Goal: Navigation & Orientation: Understand site structure

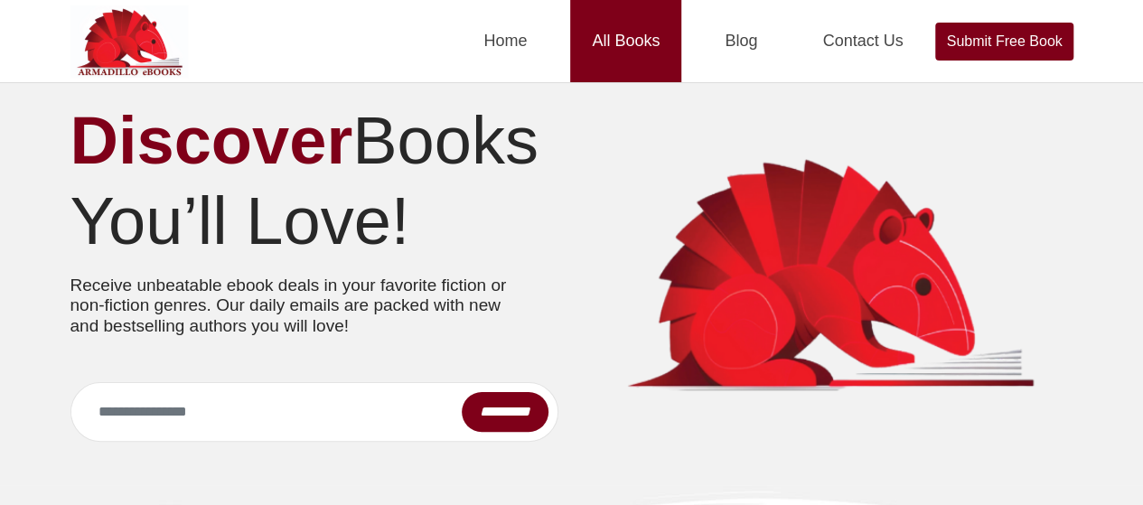
click at [621, 32] on link "All Books" at bounding box center [625, 41] width 111 height 82
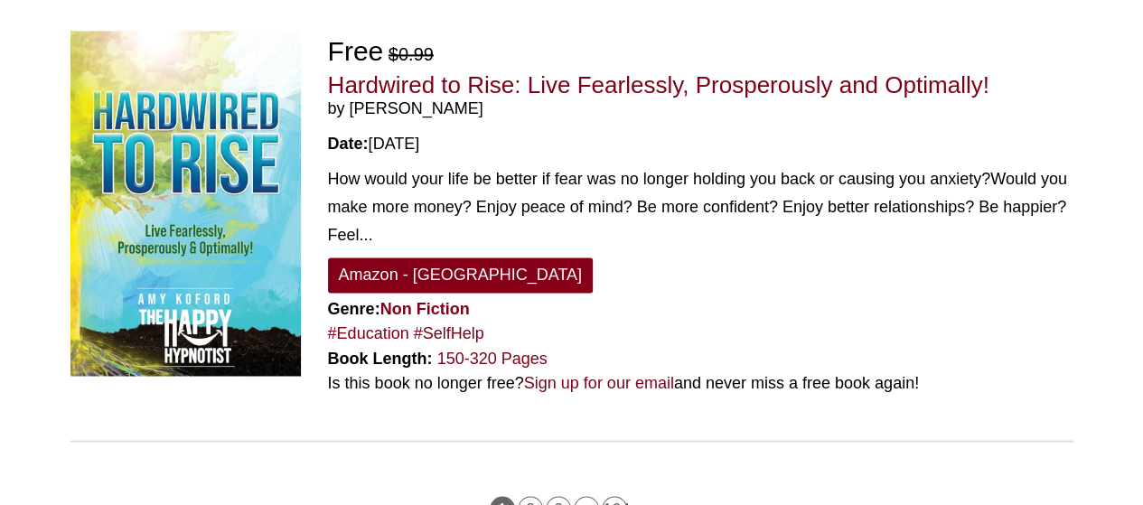
scroll to position [4791, 0]
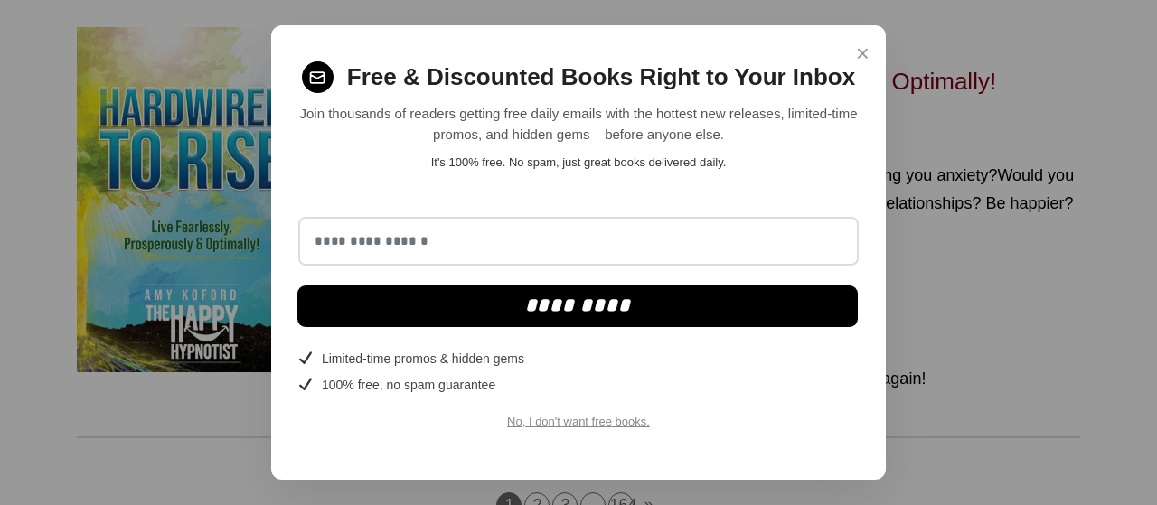
click at [863, 59] on span "×" at bounding box center [863, 53] width 14 height 35
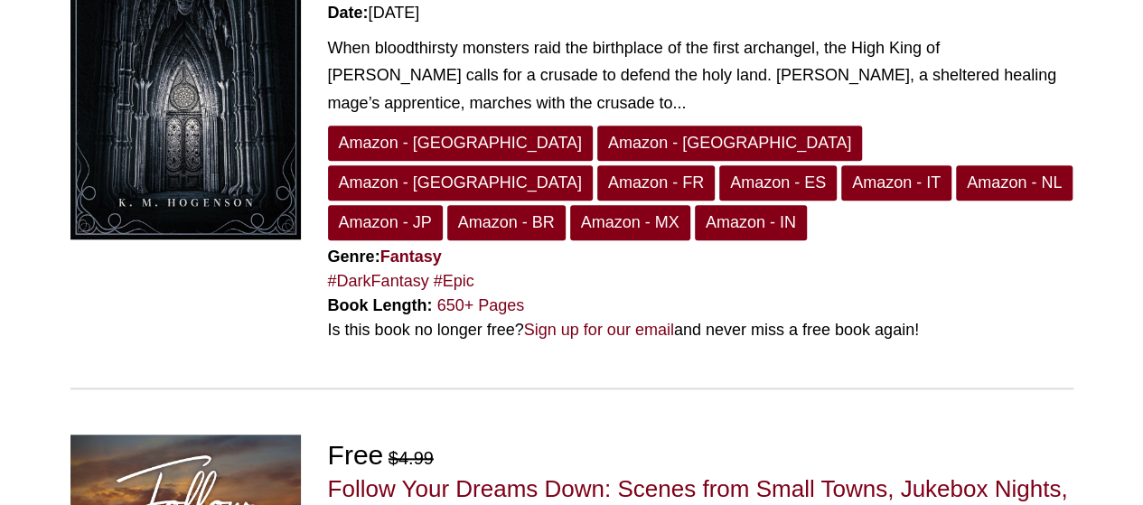
scroll to position [723, 0]
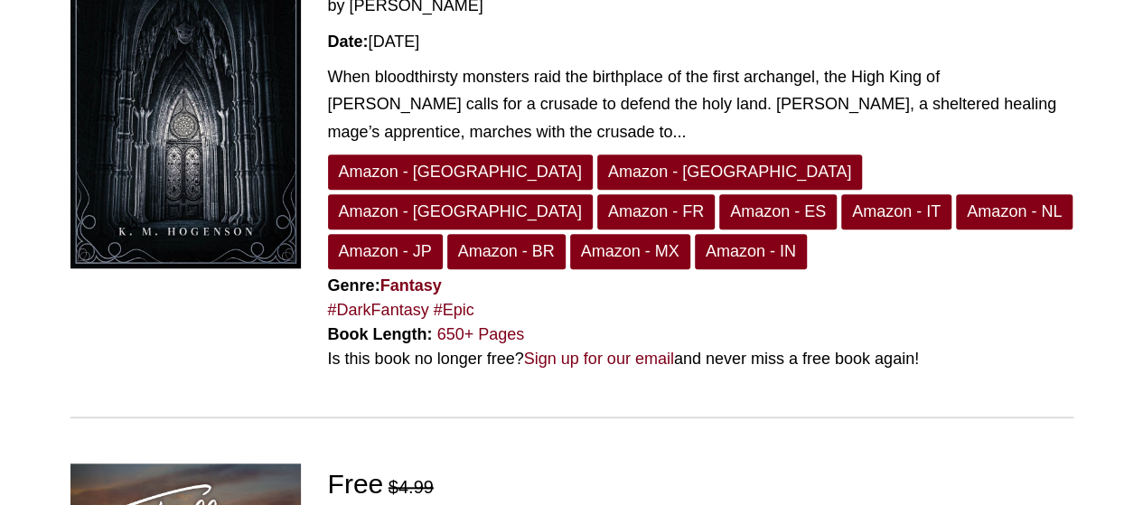
drag, startPoint x: 635, startPoint y: 109, endPoint x: 670, endPoint y: 48, distance: 70.9
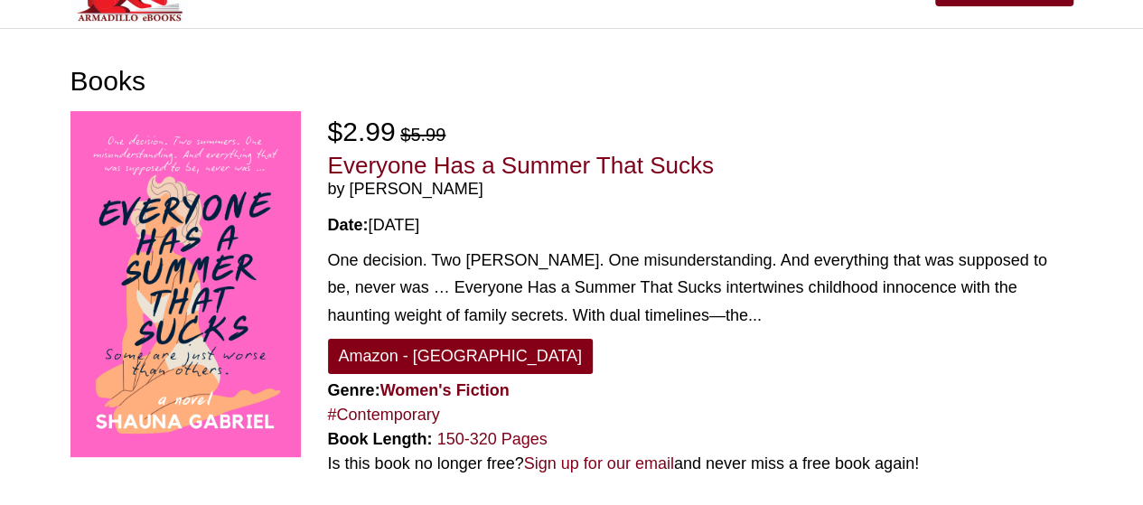
scroll to position [0, 0]
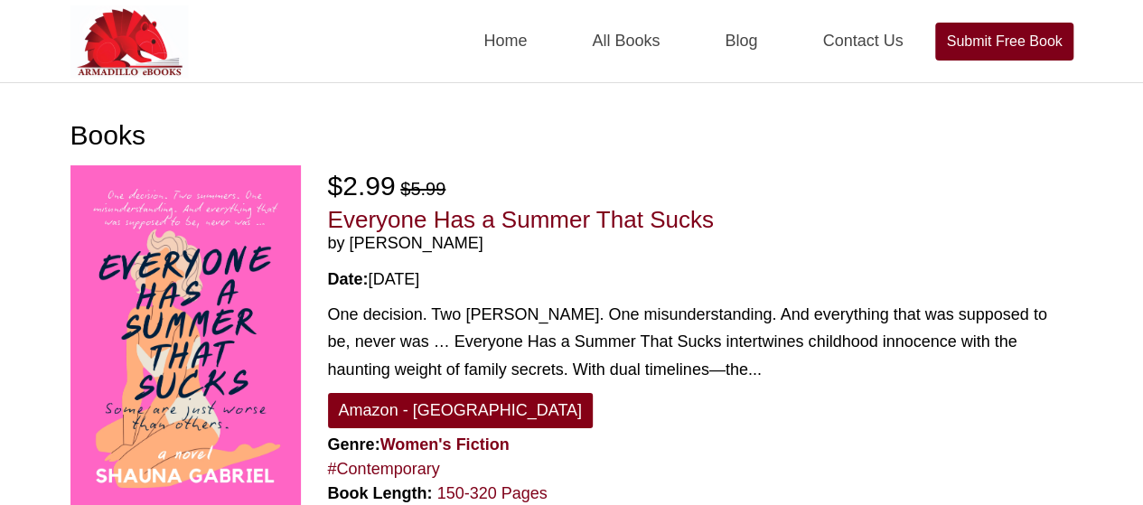
drag, startPoint x: 665, startPoint y: 64, endPoint x: 608, endPoint y: -74, distance: 149.6
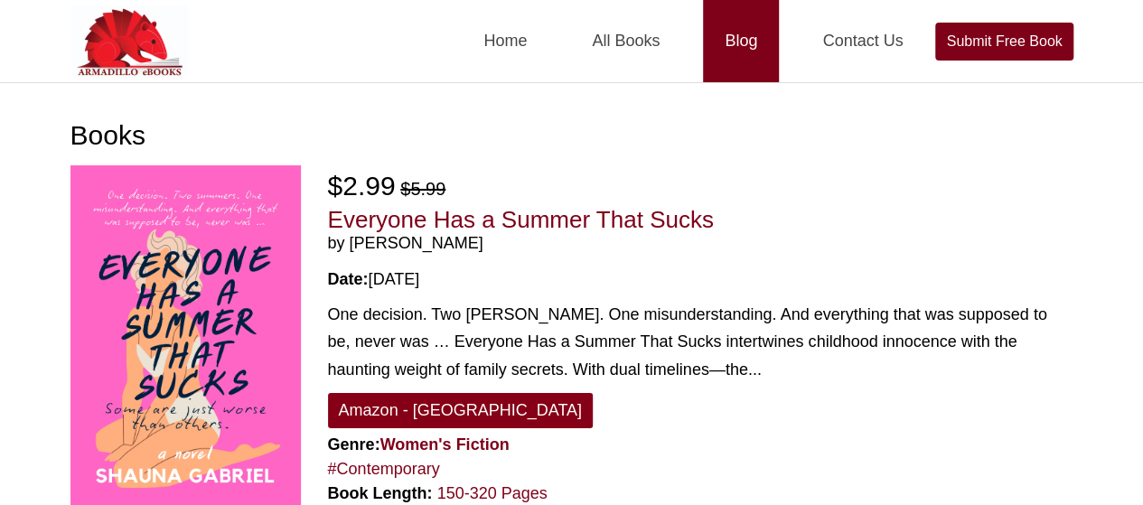
click at [718, 51] on link "Blog" at bounding box center [741, 41] width 76 height 82
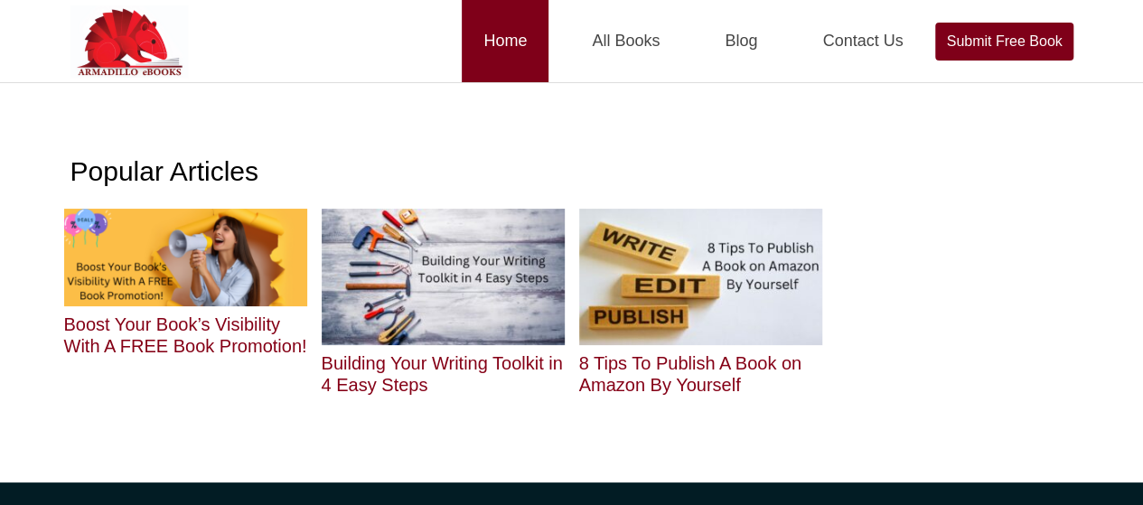
click at [507, 52] on link "Home" at bounding box center [505, 41] width 87 height 82
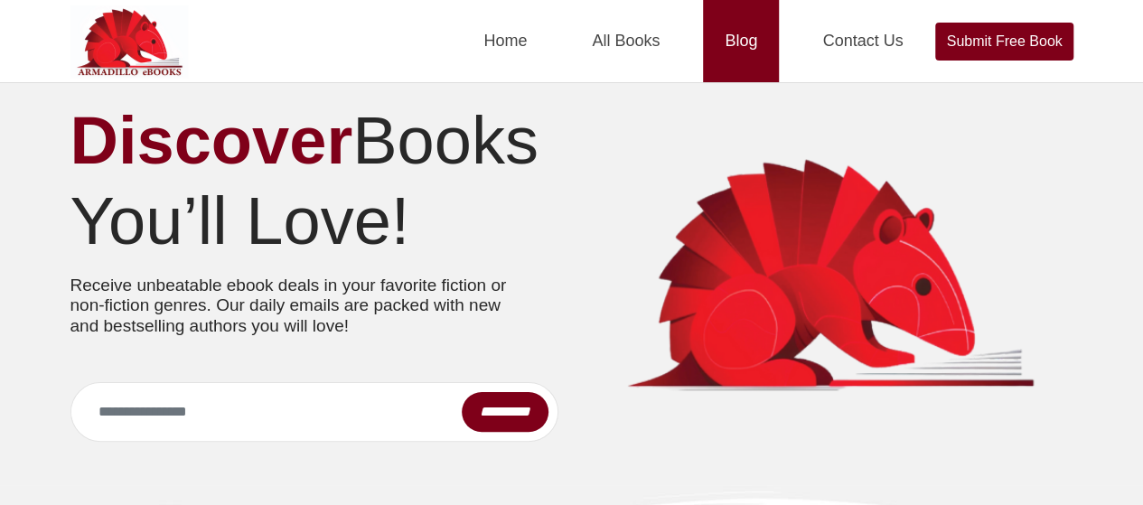
click at [735, 40] on link "Blog" at bounding box center [741, 41] width 76 height 82
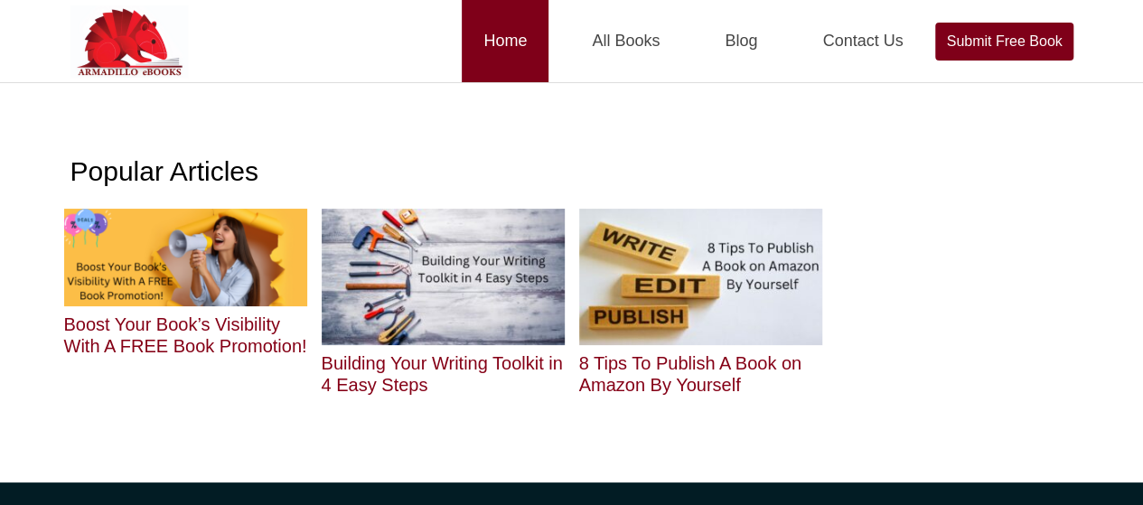
click at [499, 33] on link "Home" at bounding box center [505, 41] width 87 height 82
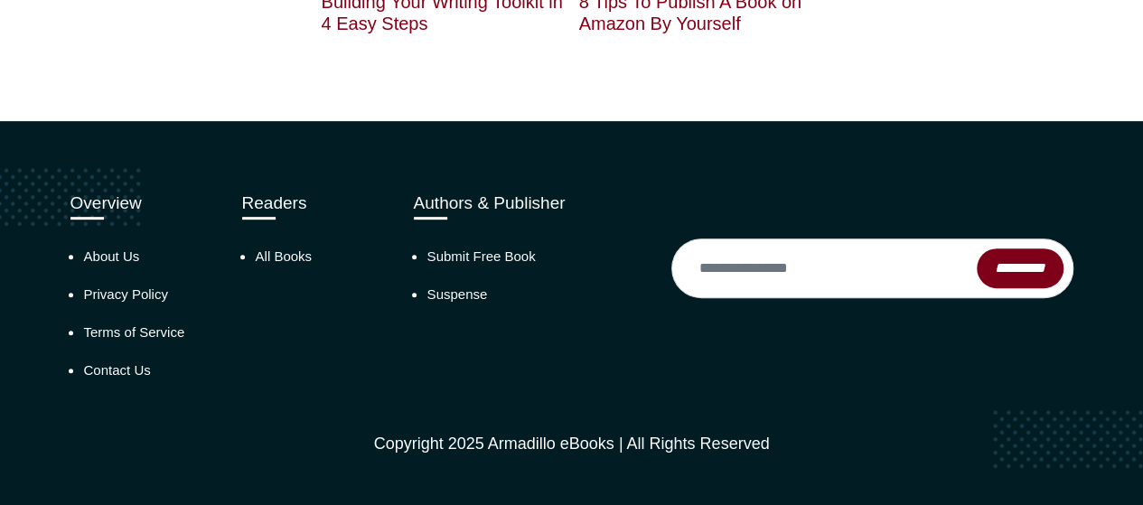
scroll to position [371, 0]
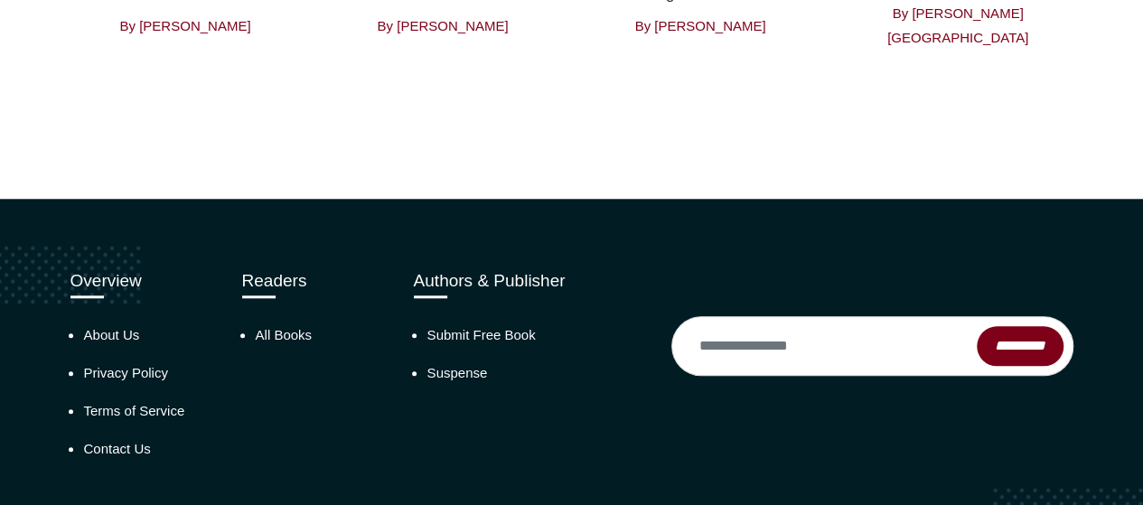
scroll to position [4225, 0]
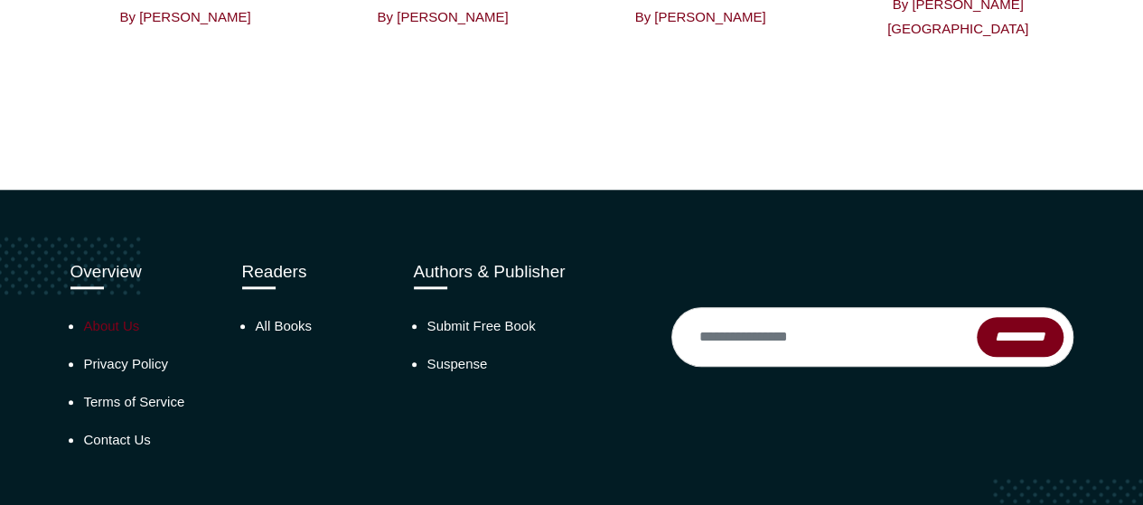
click at [127, 318] on link "About Us" at bounding box center [112, 325] width 56 height 15
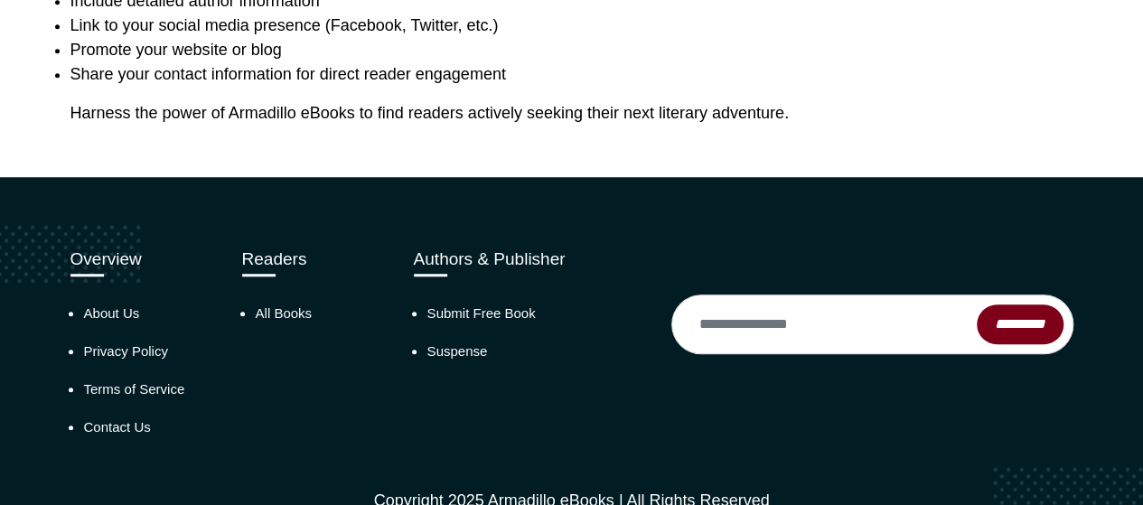
scroll to position [723, 0]
